Goal: Communication & Community: Answer question/provide support

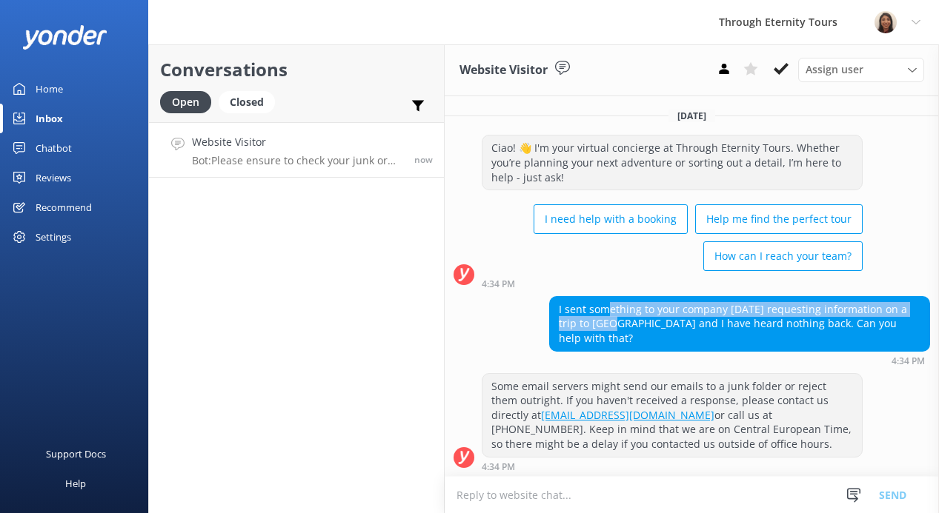
drag, startPoint x: 610, startPoint y: 312, endPoint x: 597, endPoint y: 324, distance: 17.3
click at [597, 324] on div "I sent something to your company [DATE] requesting information on a trip to [GE…" at bounding box center [739, 324] width 379 height 54
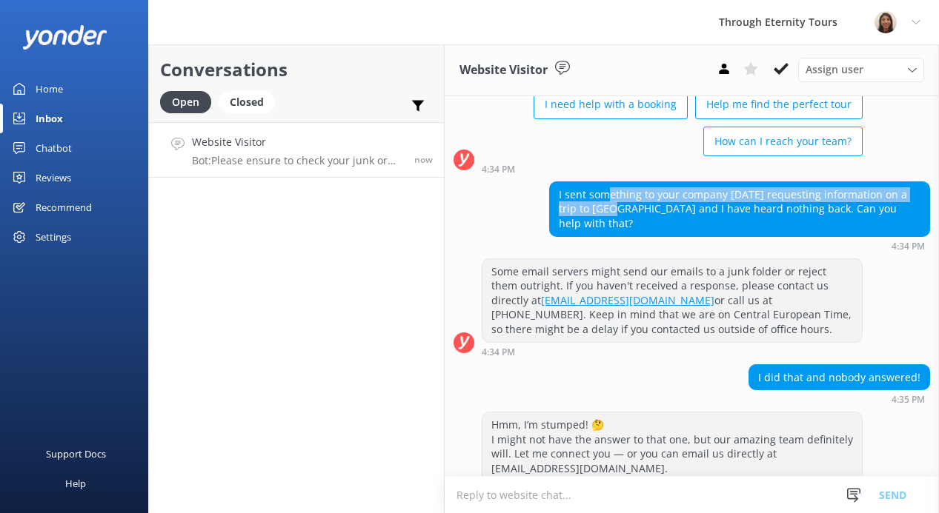
scroll to position [296, 0]
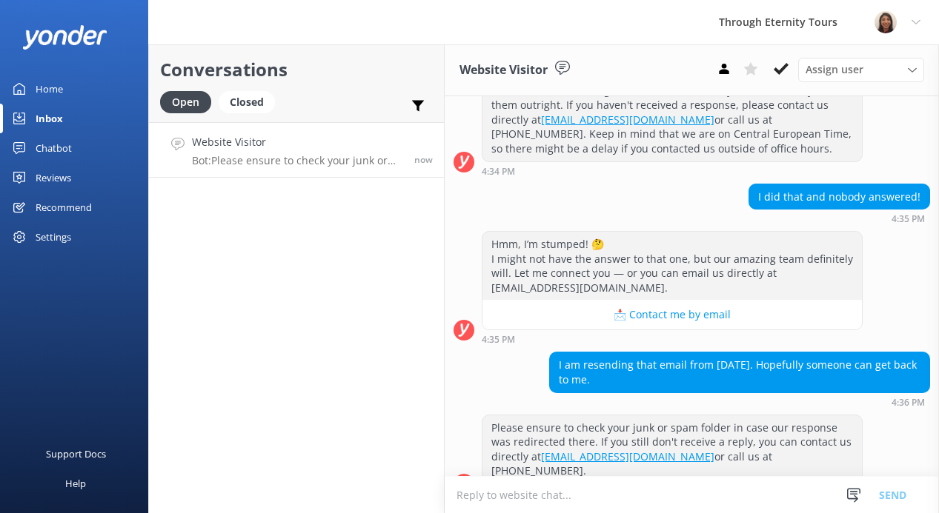
click at [535, 500] on textarea at bounding box center [691, 495] width 494 height 36
click at [278, 152] on div "Website Visitor Bot: Please ensure to check your junk or spam folder in case ou…" at bounding box center [300, 150] width 216 height 32
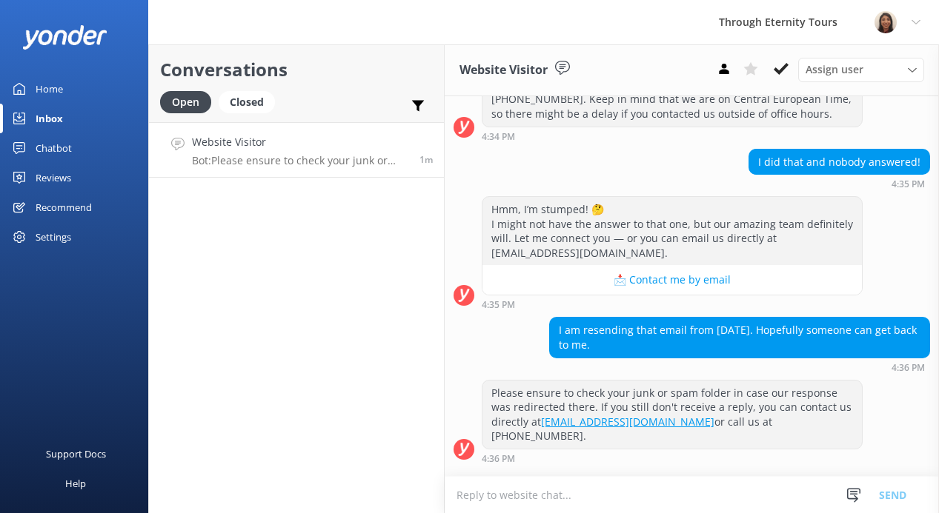
click at [605, 488] on textarea at bounding box center [691, 495] width 494 height 36
paste textarea "Hello, my name is [PERSON_NAME] from Through Eternity Tours. Thank you for your…"
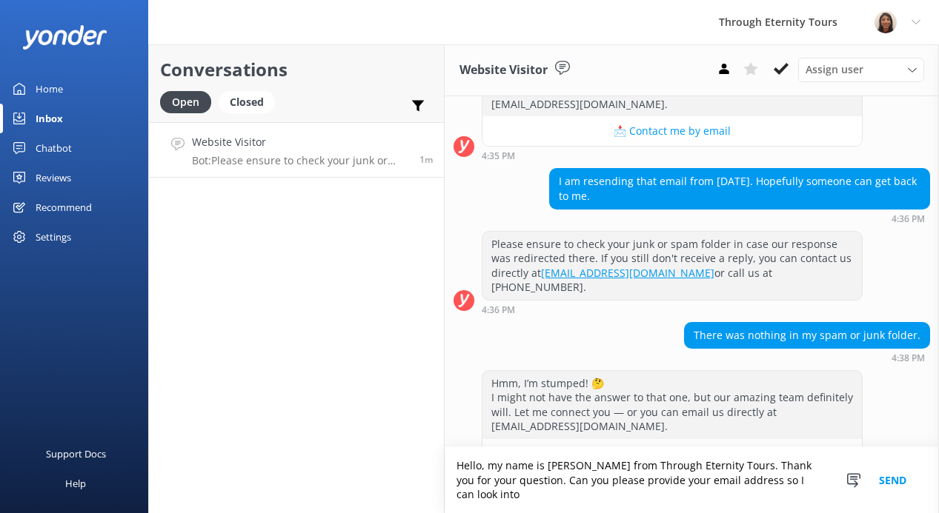
scroll to position [494, 0]
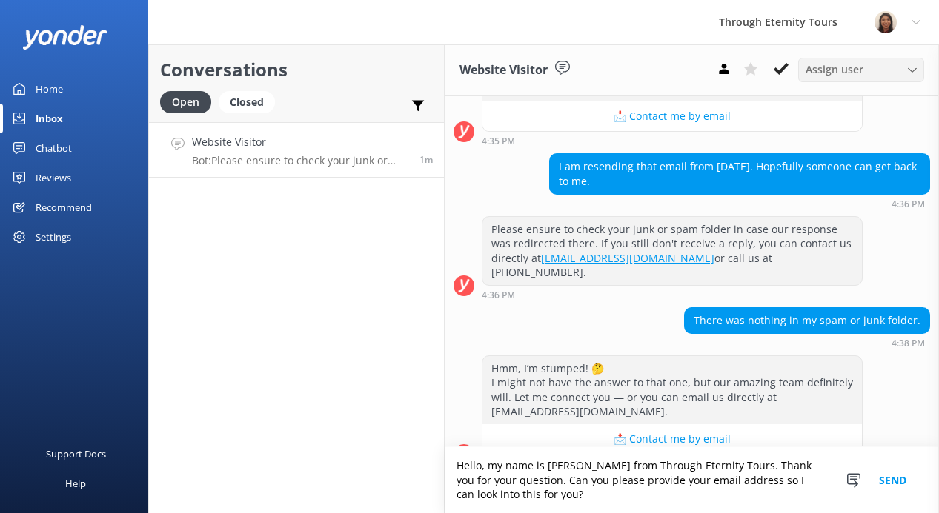
type textarea "Hello, my name is [PERSON_NAME] from Through Eternity Tours. Thank you for your…"
click at [878, 76] on div "Assign user" at bounding box center [861, 69] width 119 height 16
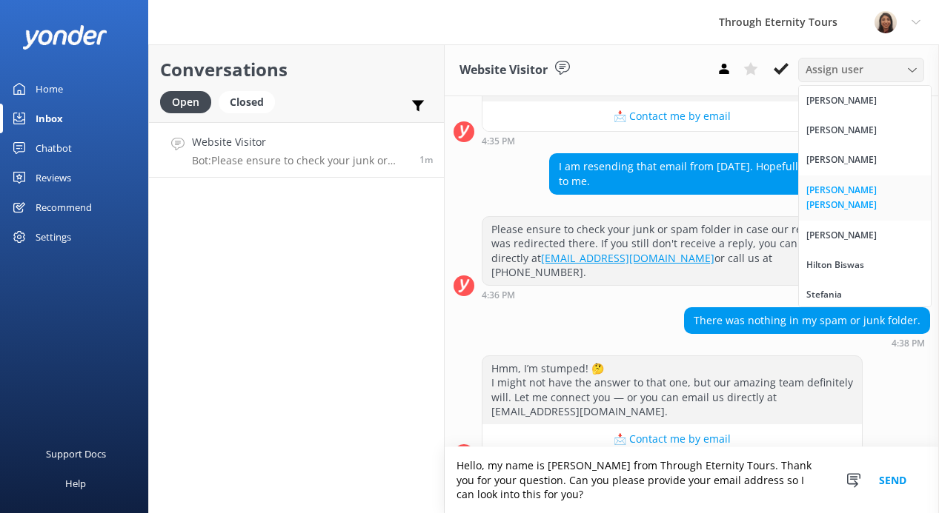
click at [868, 194] on div "[PERSON_NAME] [PERSON_NAME]" at bounding box center [864, 198] width 117 height 30
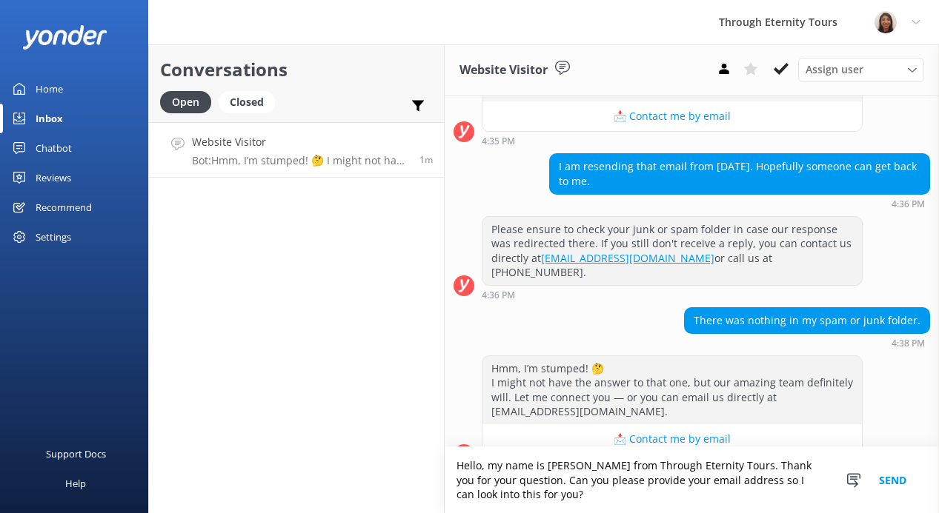
click at [892, 485] on button "Send" at bounding box center [893, 480] width 56 height 66
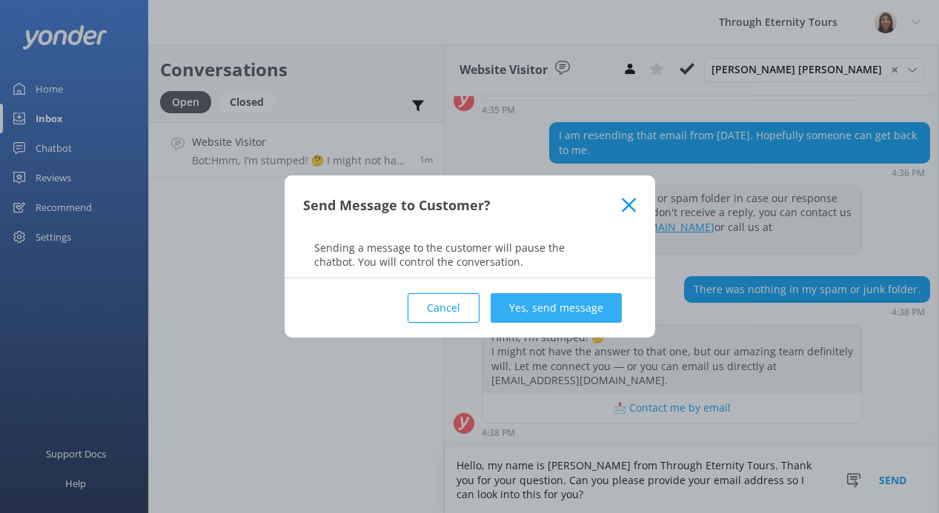
click at [570, 312] on button "Yes, send message" at bounding box center [555, 308] width 131 height 30
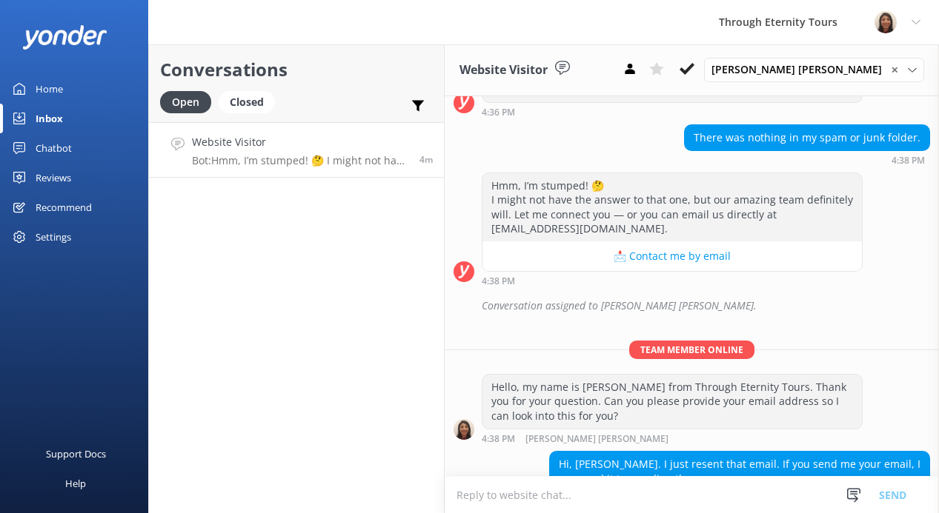
scroll to position [685, 0]
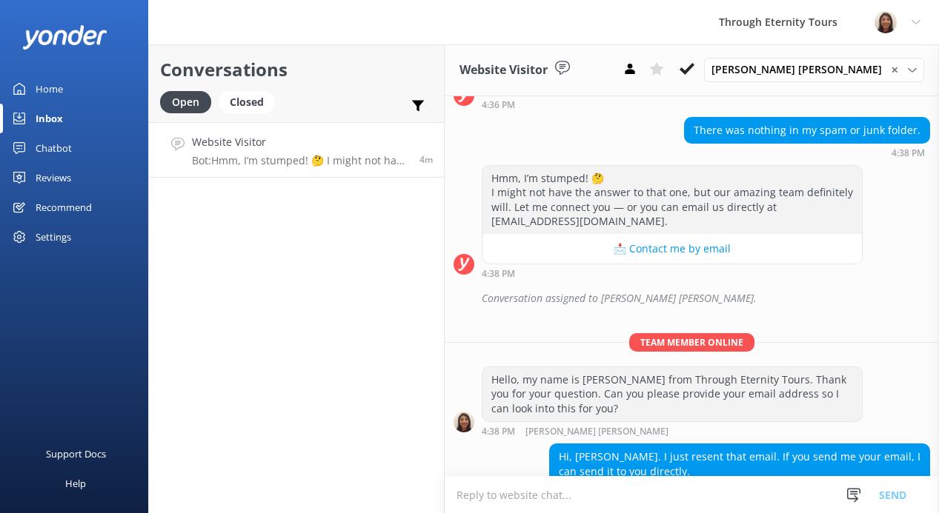
click at [616, 487] on textarea at bounding box center [691, 495] width 494 height 36
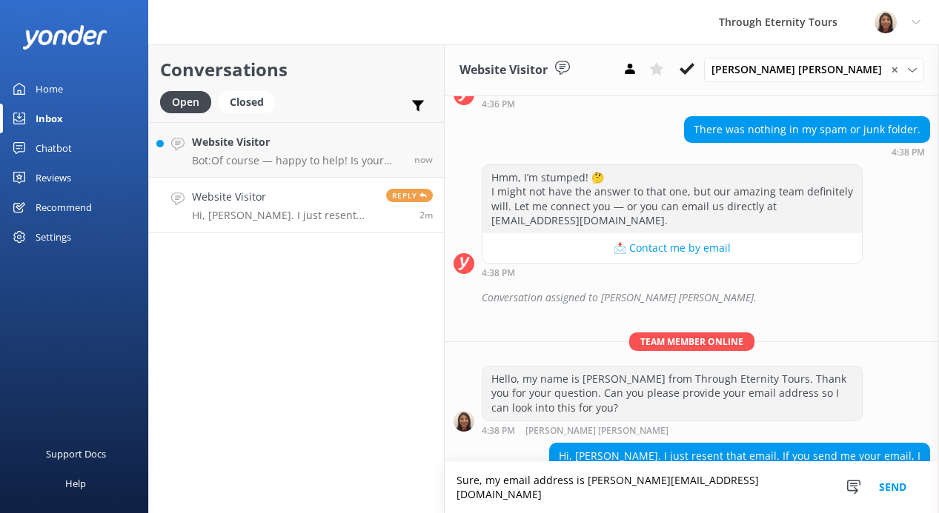
type textarea "Sure, my email address is [PERSON_NAME][EMAIL_ADDRESS][DOMAIN_NAME]"
click at [907, 485] on button "Send" at bounding box center [893, 487] width 56 height 51
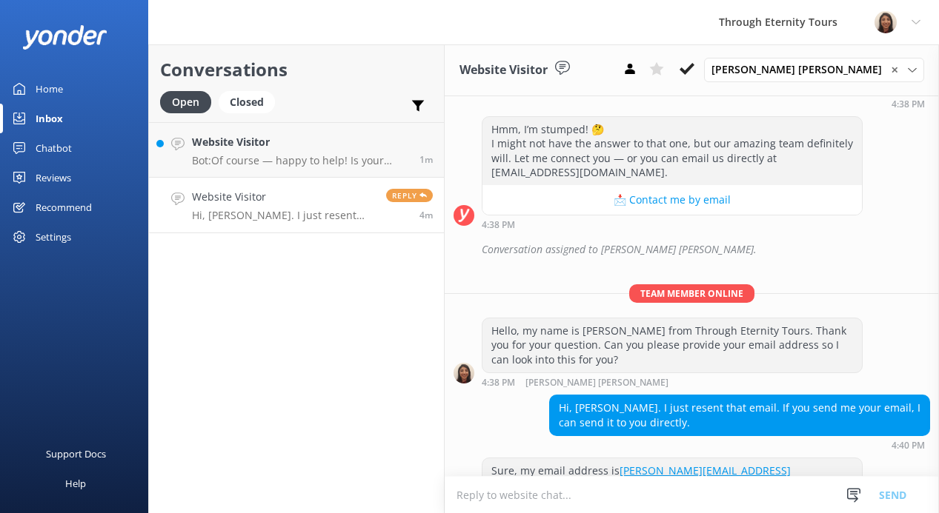
scroll to position [781, 0]
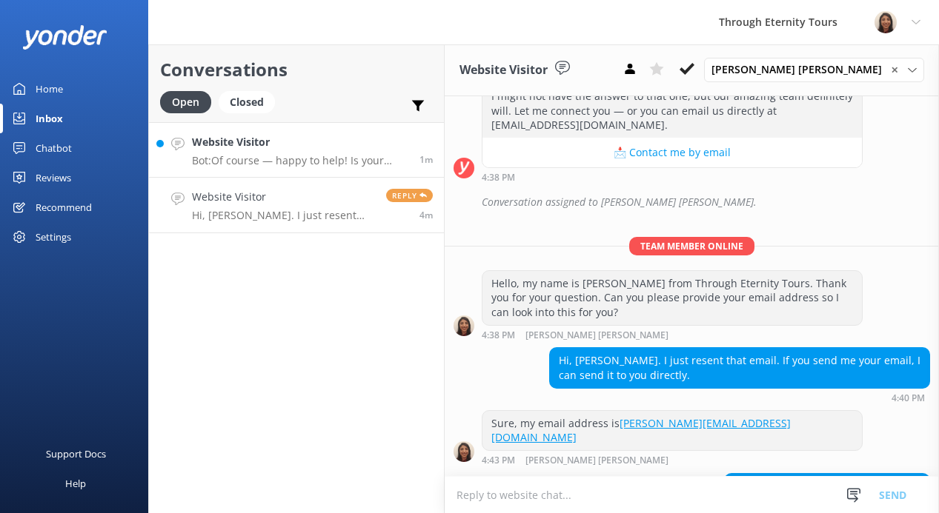
click at [264, 152] on div "Website Visitor Bot: Of course — happy to help! Is your issue related to: - 🔄 C…" at bounding box center [300, 150] width 216 height 32
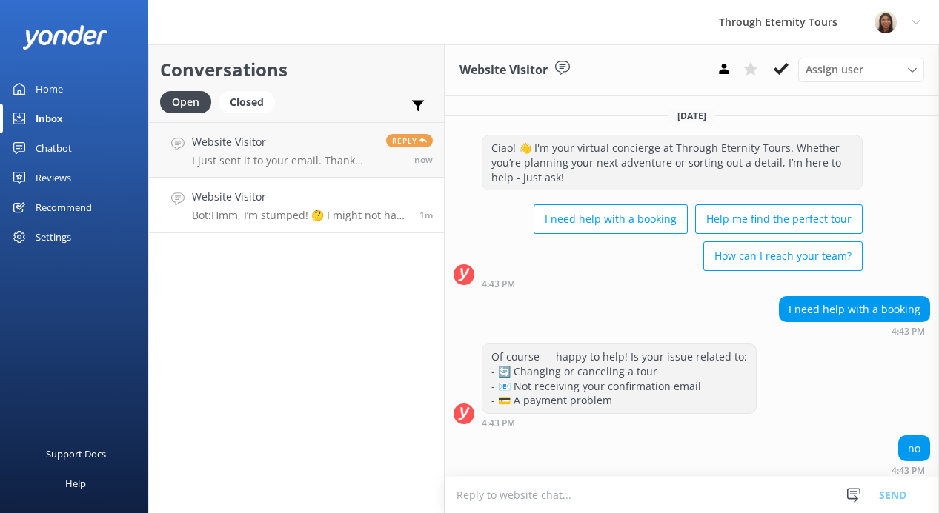
scroll to position [127, 0]
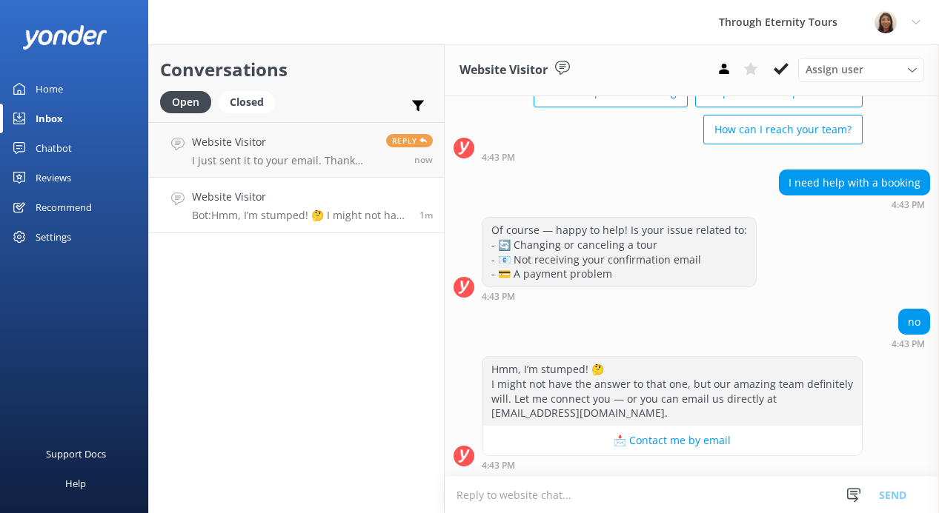
click at [576, 493] on textarea at bounding box center [691, 495] width 494 height 36
paste textarea "Hello, my name is [PERSON_NAME] from Through Eternity Tours. How can I assist y…"
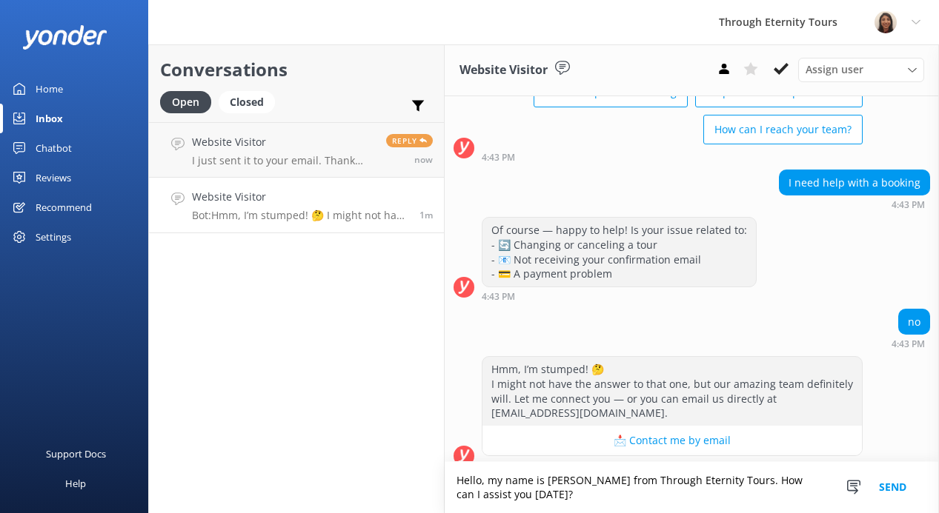
scroll to position [141, 0]
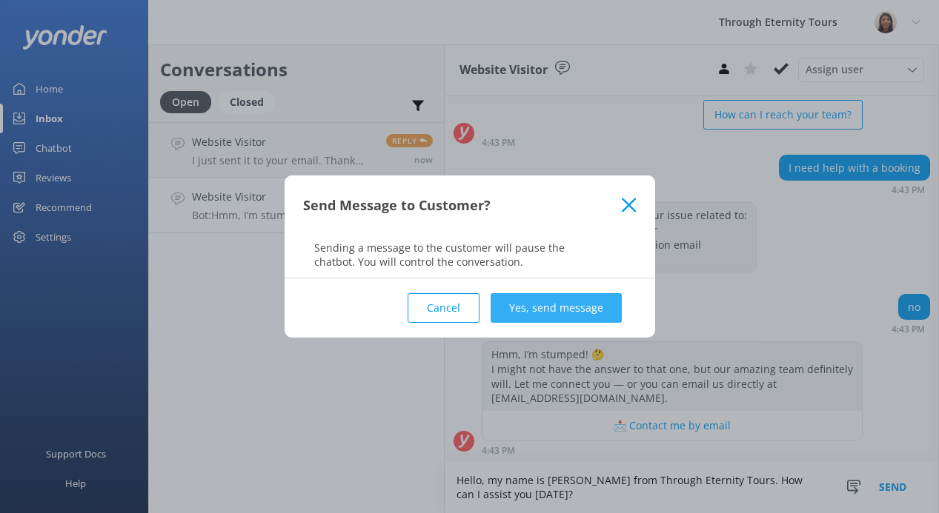
type textarea "Hello, my name is [PERSON_NAME] from Through Eternity Tours. How can I assist y…"
click at [576, 310] on button "Yes, send message" at bounding box center [555, 308] width 131 height 30
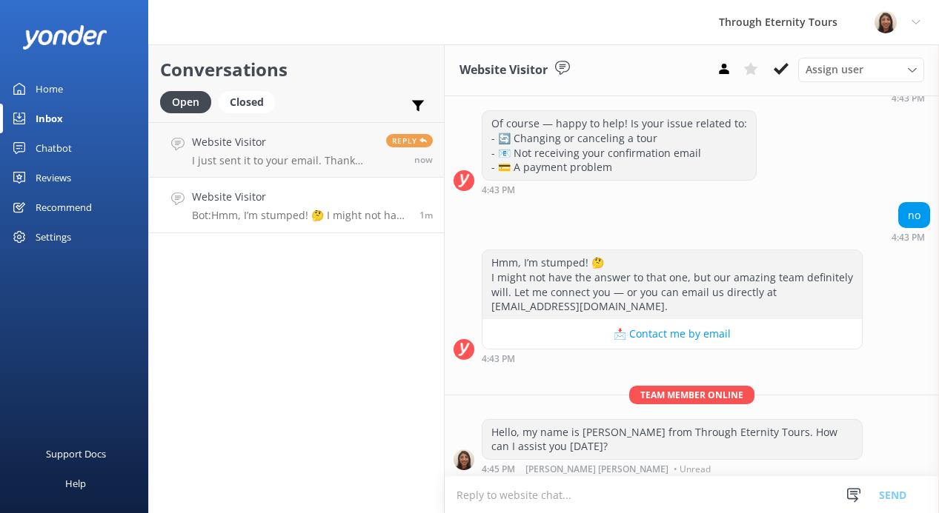
scroll to position [238, 0]
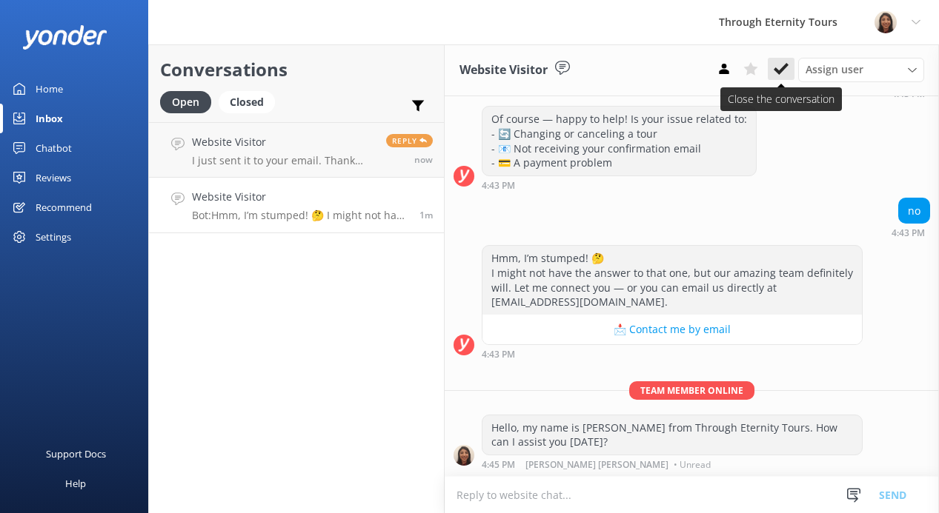
click at [770, 66] on button at bounding box center [780, 69] width 27 height 22
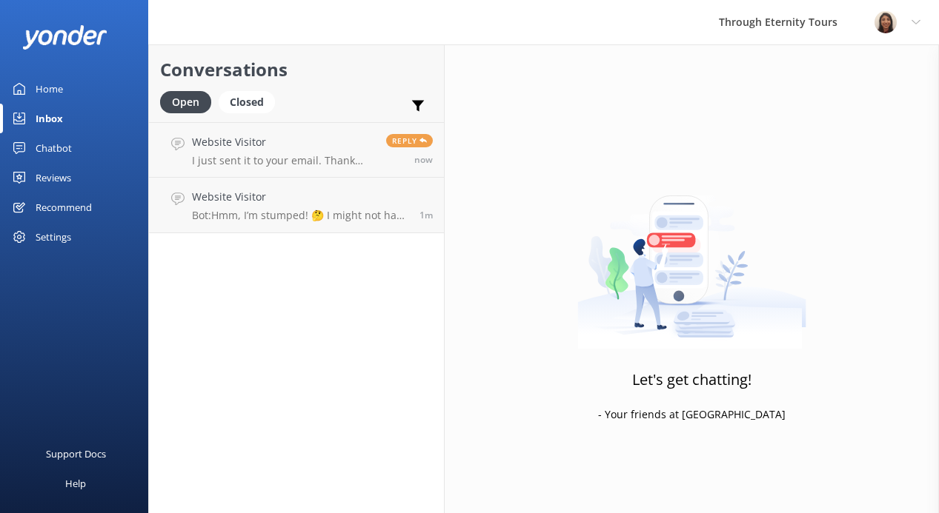
click at [322, 207] on div "Conversations Open Closed Important Assigned to me Unassigned Website Visitor I…" at bounding box center [296, 278] width 296 height 469
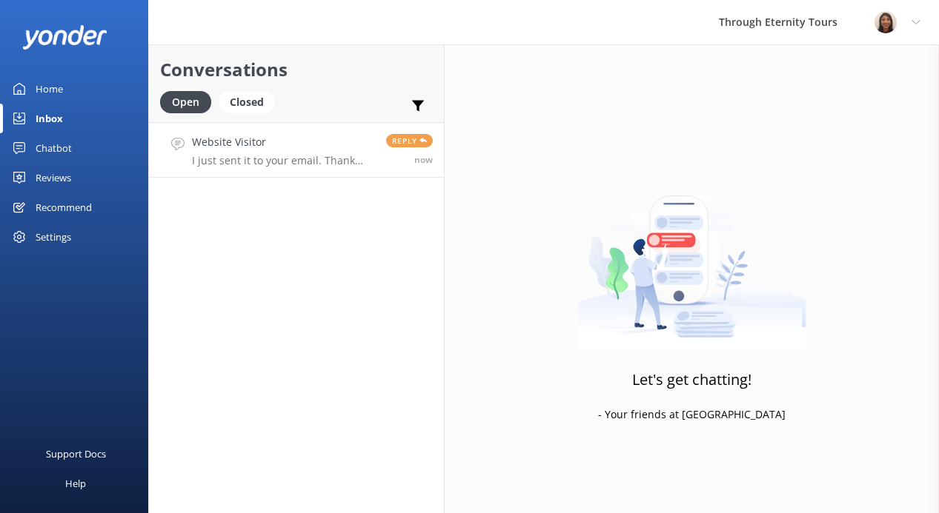
click at [313, 167] on link "Website Visitor I just sent it to your email. Thank you. Reply now" at bounding box center [296, 150] width 295 height 56
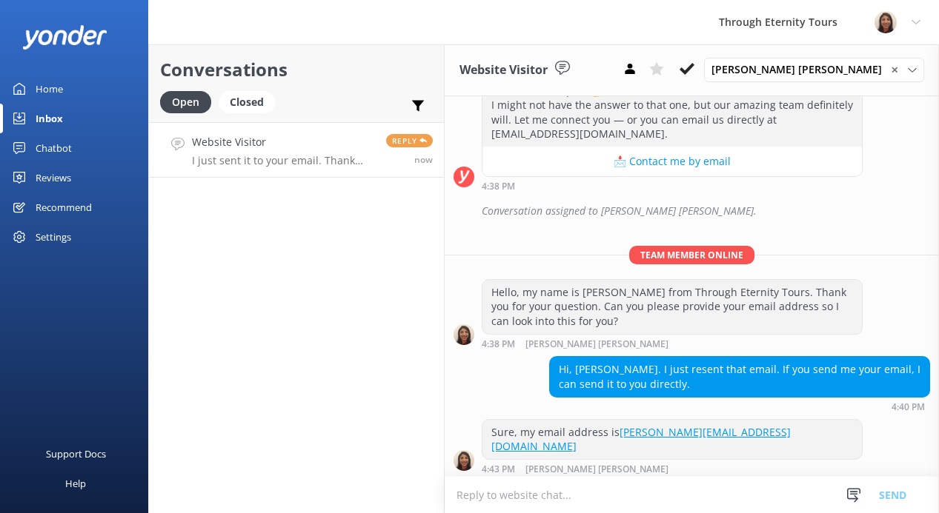
scroll to position [781, 0]
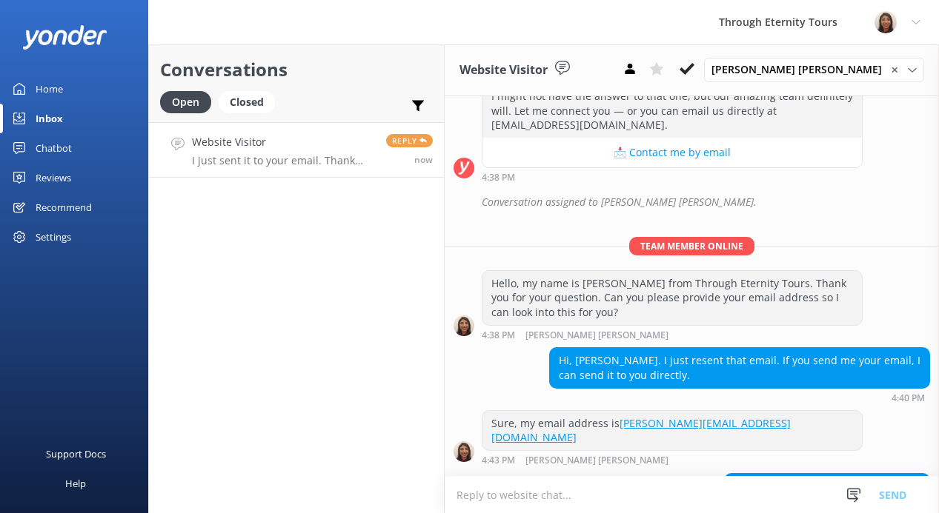
click at [515, 499] on textarea at bounding box center [691, 495] width 494 height 36
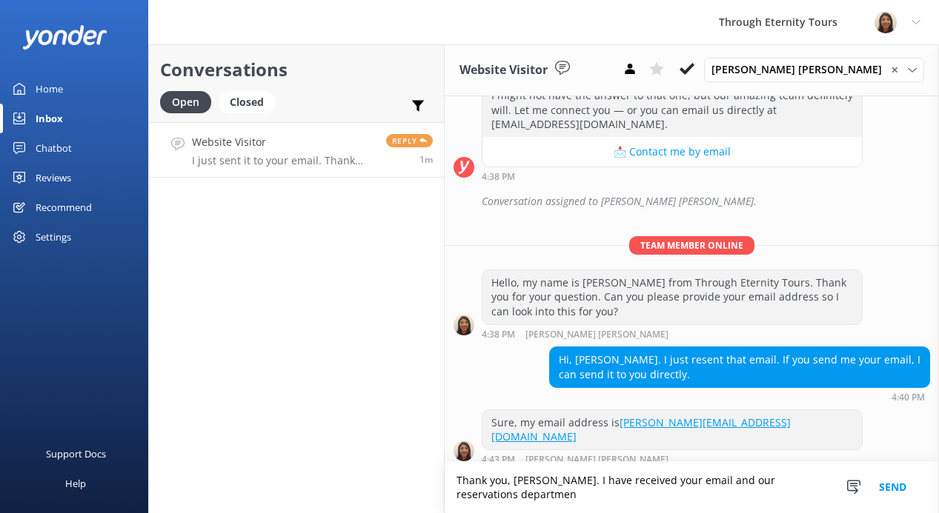
scroll to position [796, 0]
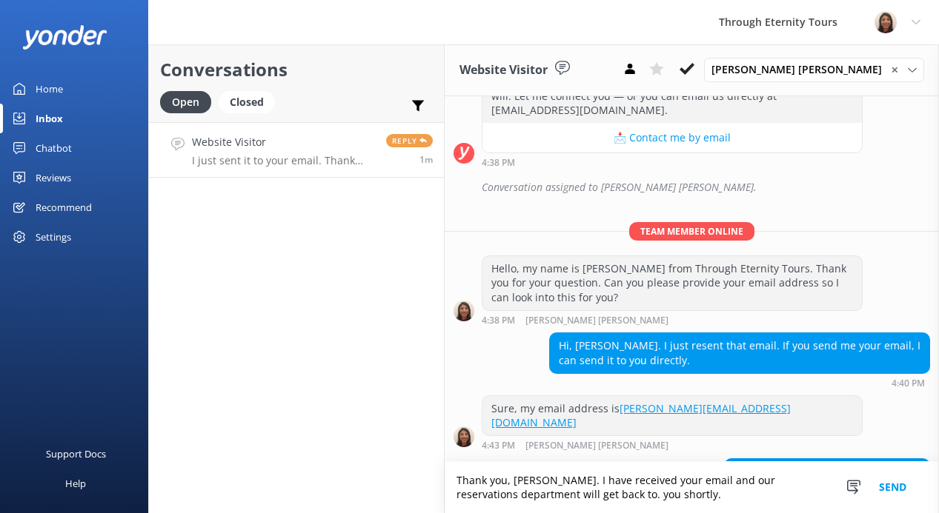
click at [596, 500] on textarea "Thank you, [PERSON_NAME]. I have received your email and our reservations depar…" at bounding box center [691, 487] width 494 height 51
type textarea "Thank you, [PERSON_NAME]. I have received your email, and our reservations depa…"
click at [898, 492] on button "Send" at bounding box center [893, 487] width 56 height 51
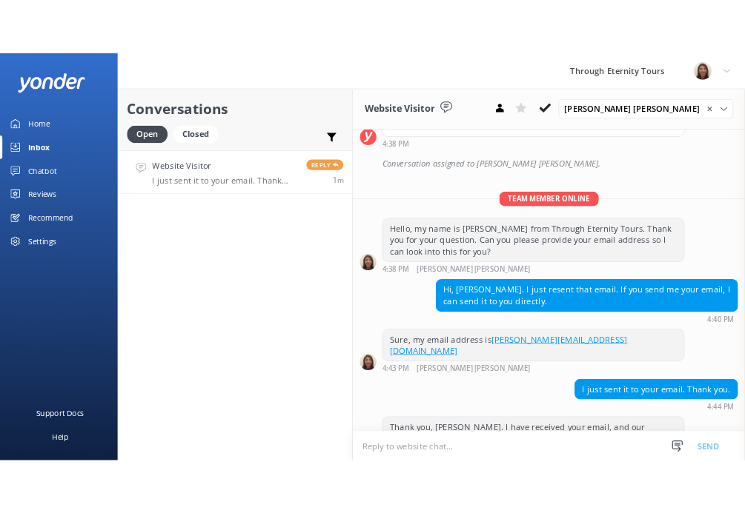
scroll to position [844, 0]
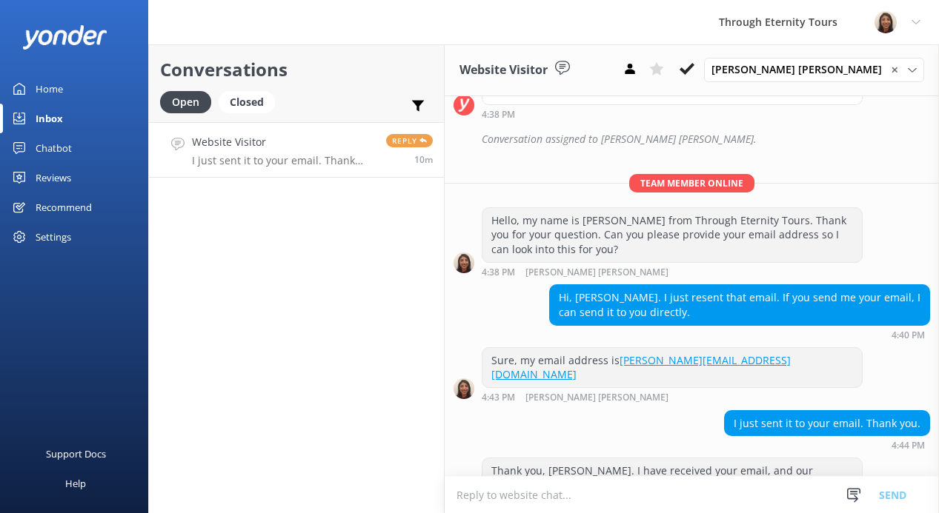
click at [310, 142] on h4 "Website Visitor" at bounding box center [283, 142] width 183 height 16
click at [344, 163] on p "I just sent it to your email. Thank you." at bounding box center [283, 160] width 183 height 13
click at [694, 67] on icon at bounding box center [686, 68] width 15 height 15
